Goal: Navigation & Orientation: Find specific page/section

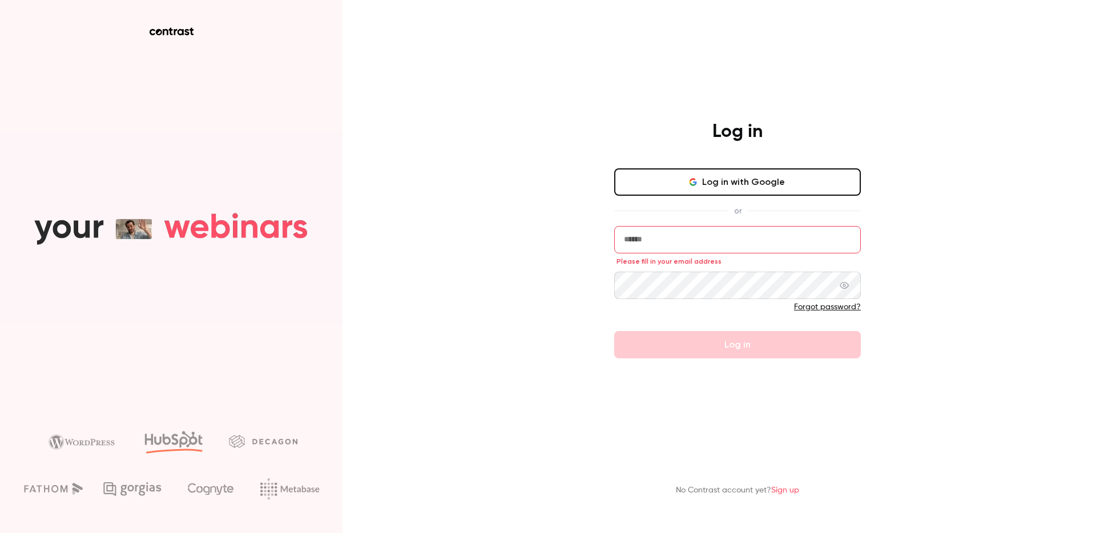
click at [692, 187] on button "Log in with Google" at bounding box center [737, 181] width 247 height 27
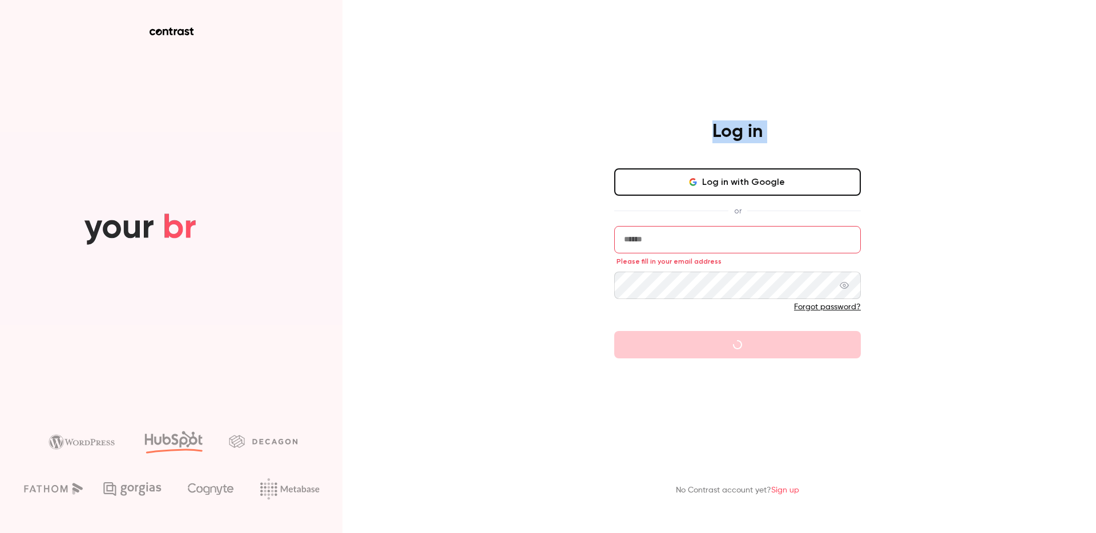
drag, startPoint x: 644, startPoint y: 201, endPoint x: 627, endPoint y: 130, distance: 73.2
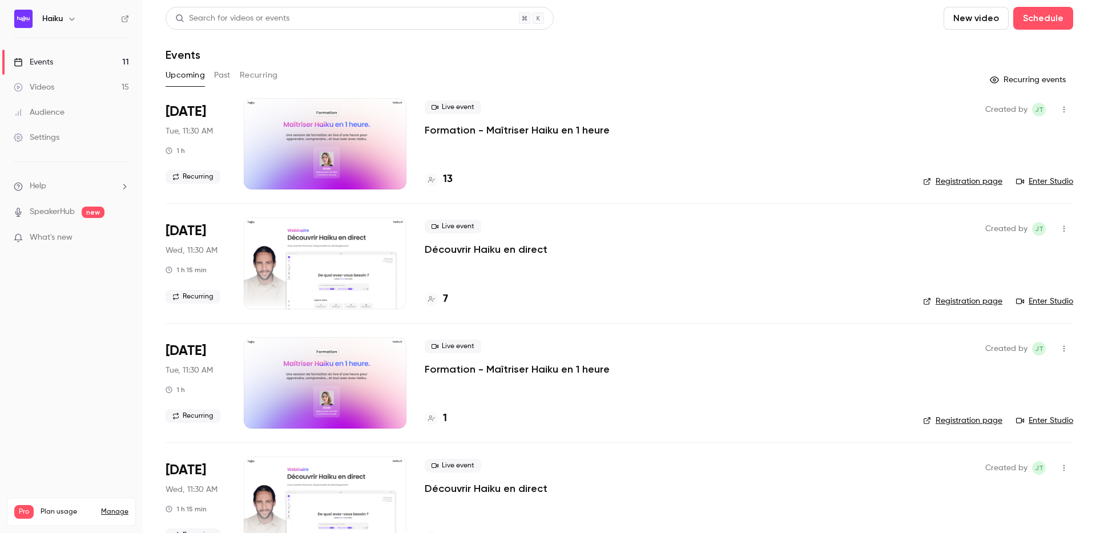
click at [78, 236] on p "What's new" at bounding box center [62, 238] width 97 height 12
click at [791, 102] on div at bounding box center [548, 266] width 1096 height 533
